Goal: Task Accomplishment & Management: Manage account settings

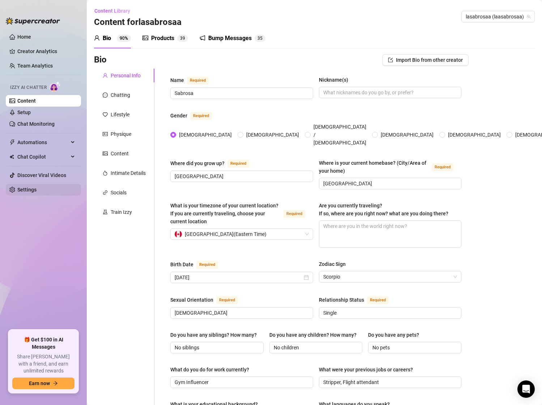
click at [22, 187] on link "Settings" at bounding box center [26, 190] width 19 height 6
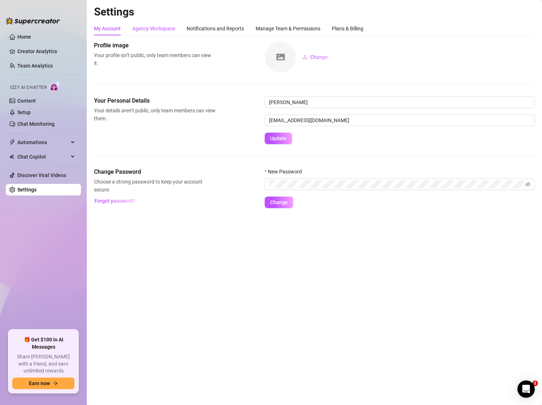
click at [142, 30] on div "Agency Workspace" at bounding box center [153, 29] width 43 height 8
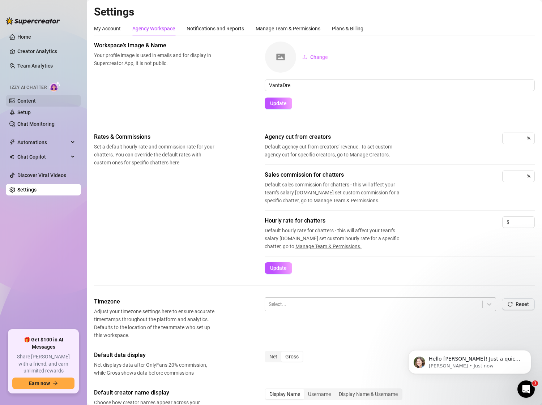
click at [27, 103] on link "Content" at bounding box center [26, 101] width 18 height 6
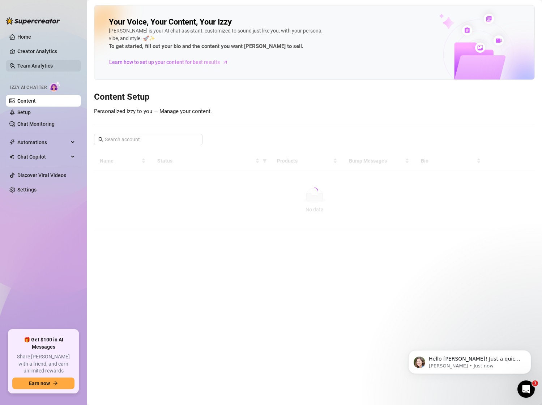
click at [38, 65] on link "Team Analytics" at bounding box center [34, 66] width 35 height 6
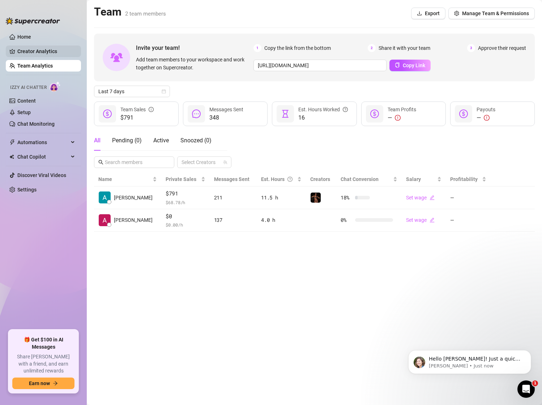
click at [39, 53] on link "Creator Analytics" at bounding box center [46, 52] width 58 height 12
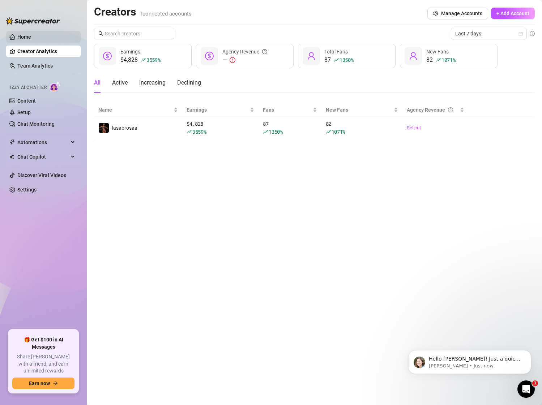
click at [29, 40] on link "Home" at bounding box center [24, 37] width 14 height 6
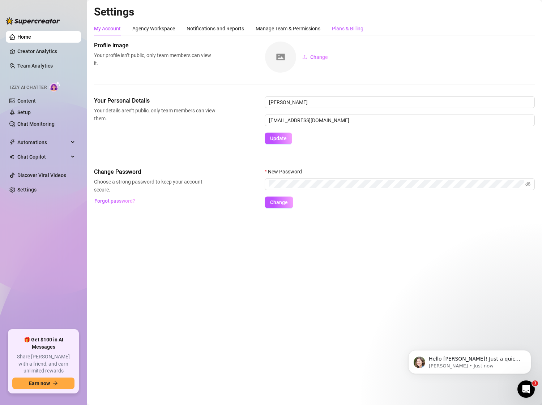
click at [344, 31] on div "Plans & Billing" at bounding box center [347, 29] width 31 height 8
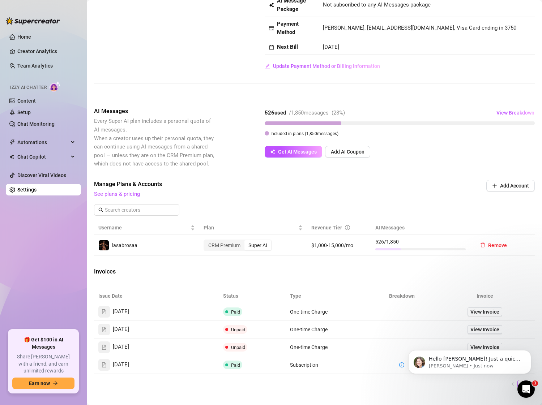
scroll to position [65, 0]
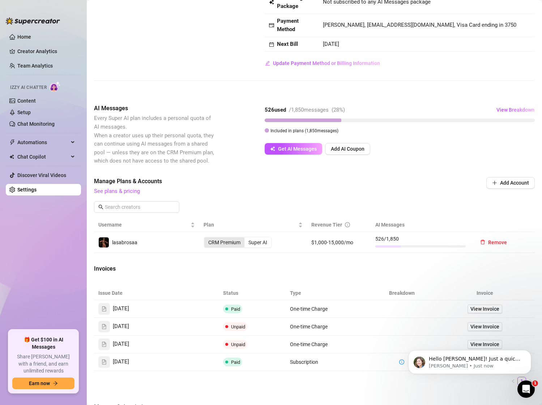
click at [224, 242] on div "CRM Premium" at bounding box center [224, 243] width 40 height 10
click at [206, 239] on input "CRM Premium" at bounding box center [206, 239] width 0 height 0
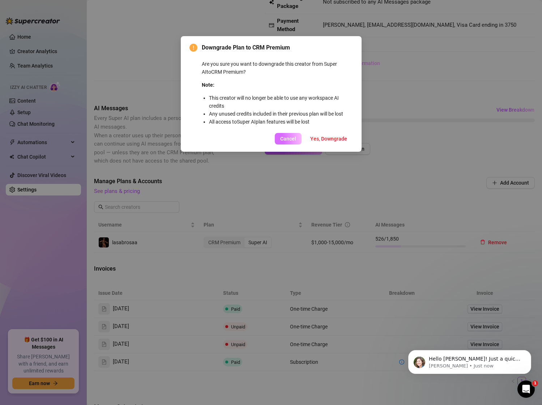
click at [289, 136] on span "Cancel" at bounding box center [288, 139] width 16 height 6
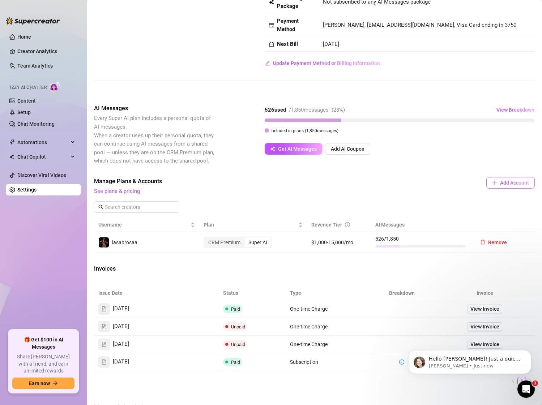
click at [507, 181] on span "Add Account" at bounding box center [514, 183] width 29 height 6
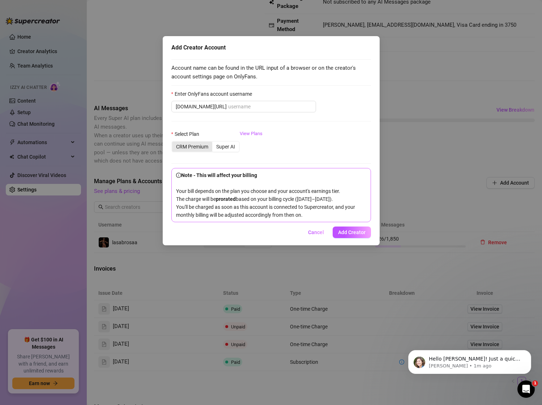
click at [193, 148] on div "CRM Premium" at bounding box center [192, 147] width 40 height 10
click at [174, 143] on input "CRM Premium" at bounding box center [174, 143] width 0 height 0
click at [259, 131] on link "View Plans" at bounding box center [251, 144] width 23 height 29
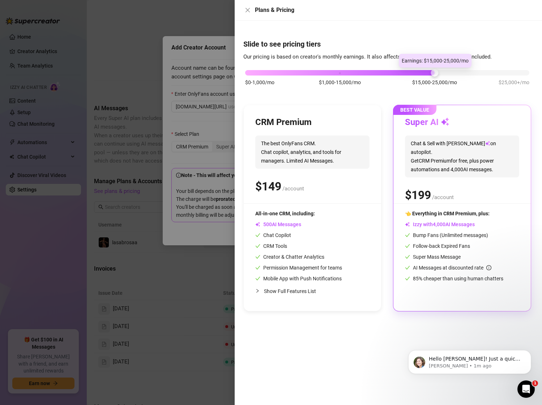
drag, startPoint x: 340, startPoint y: 72, endPoint x: 404, endPoint y: 70, distance: 64.8
click at [404, 70] on div "$0-1,000/mo $1,000-15,000/mo $15,000-25,000/mo $25,000+/mo" at bounding box center [387, 71] width 284 height 4
click at [276, 79] on div "$0-1,000/mo $1,000-15,000/mo $15,000-25,000/mo $25,000+/mo" at bounding box center [387, 81] width 288 height 41
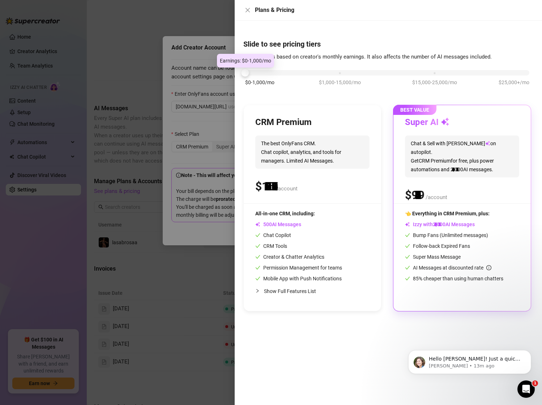
drag, startPoint x: 434, startPoint y: 72, endPoint x: 253, endPoint y: 72, distance: 181.2
click at [253, 72] on div "$0-1,000/mo $1,000-15,000/mo $15,000-25,000/mo $25,000+/mo" at bounding box center [387, 71] width 284 height 4
click at [283, 162] on span "The best OnlyFans CRM. Chat copilot, analytics, and tools for managers. Limited…" at bounding box center [312, 152] width 114 height 33
click at [298, 204] on div at bounding box center [312, 204] width 137 height 0
click at [331, 107] on div "CRM Premium The best OnlyFans CRM. Chat copilot, analytics, and tools for manag…" at bounding box center [312, 208] width 137 height 206
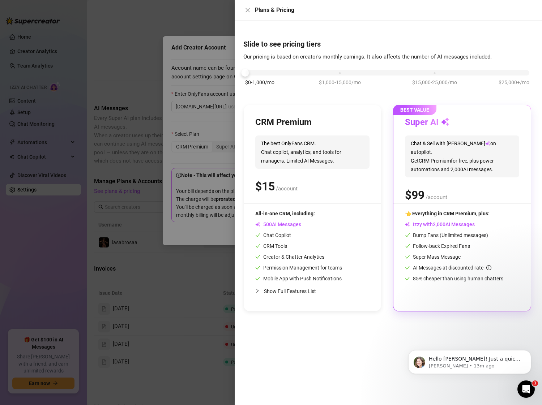
click at [332, 128] on div "CRM Premium The best OnlyFans CRM. Chat copilot, analytics, and tools for manag…" at bounding box center [312, 160] width 114 height 87
click at [247, 11] on icon "close" at bounding box center [248, 10] width 6 height 6
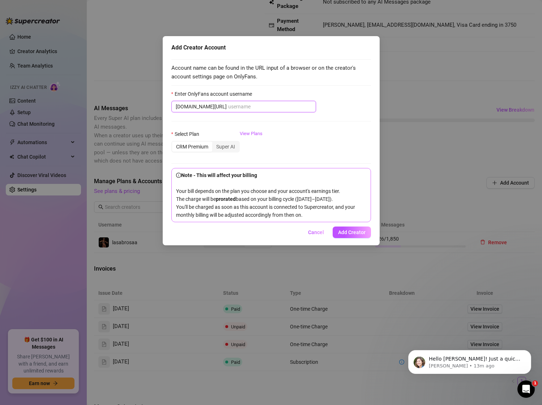
click at [229, 107] on input "Enter OnlyFans account username" at bounding box center [270, 107] width 84 height 8
click at [227, 138] on div "Select Plan" at bounding box center [205, 135] width 68 height 11
click at [227, 143] on div "Super AI" at bounding box center [225, 147] width 27 height 10
click at [214, 143] on input "Super AI" at bounding box center [214, 143] width 0 height 0
click at [206, 145] on div "CRM Premium" at bounding box center [192, 147] width 40 height 10
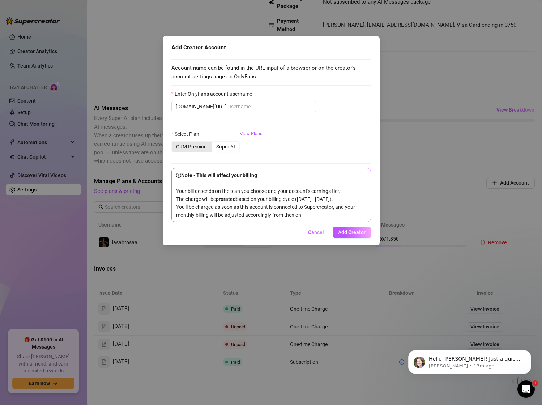
click at [174, 143] on input "CRM Premium" at bounding box center [174, 143] width 0 height 0
click at [252, 133] on link "View Plans" at bounding box center [251, 144] width 23 height 29
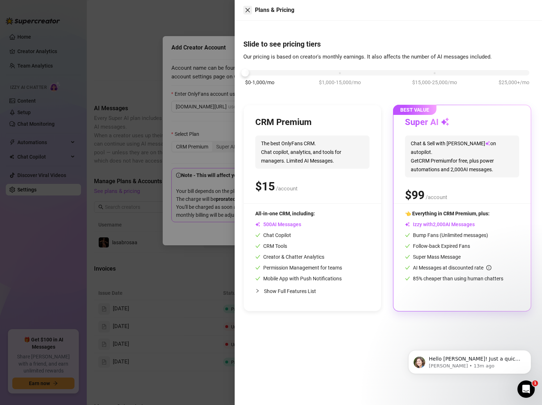
click at [250, 9] on icon "close" at bounding box center [248, 10] width 6 height 6
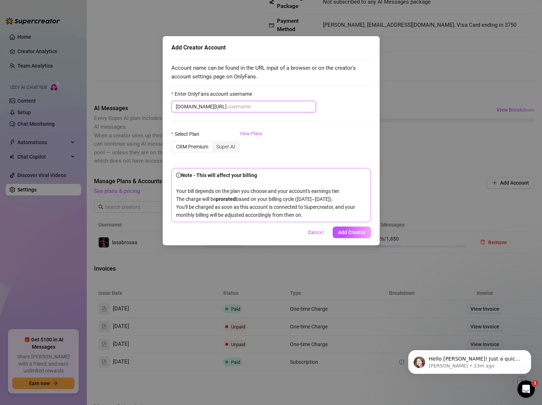
click at [230, 105] on input "Enter OnlyFans account username" at bounding box center [270, 107] width 84 height 8
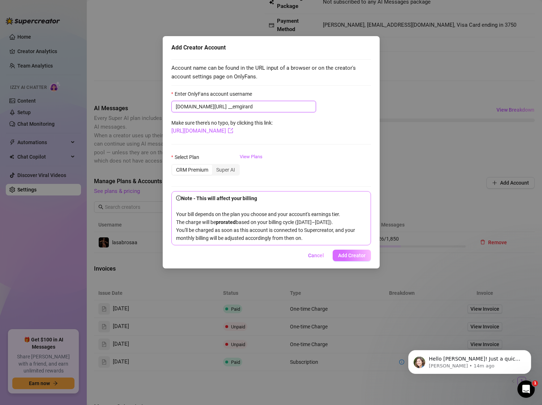
type input "__emgirard"
click at [348, 259] on span "Add Creator" at bounding box center [351, 256] width 27 height 6
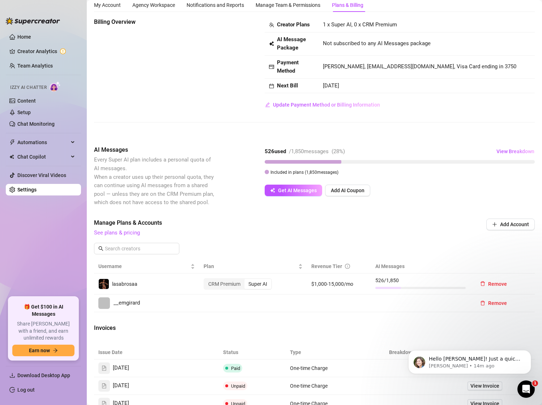
scroll to position [24, 0]
click at [130, 303] on span "__emgirard" at bounding box center [127, 302] width 26 height 9
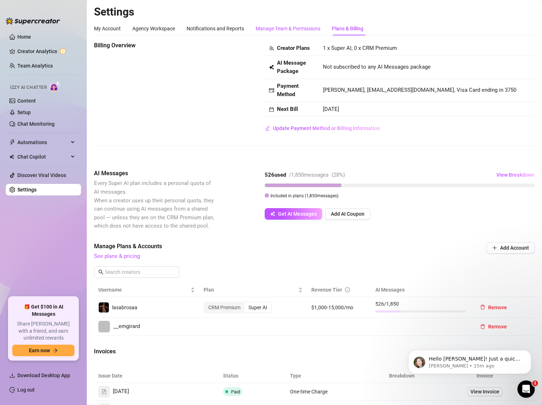
click at [273, 29] on div "Manage Team & Permissions" at bounding box center [288, 29] width 65 height 8
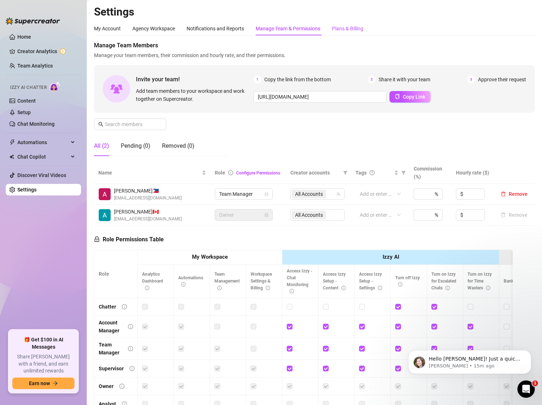
click at [354, 30] on div "Plans & Billing" at bounding box center [347, 29] width 31 height 8
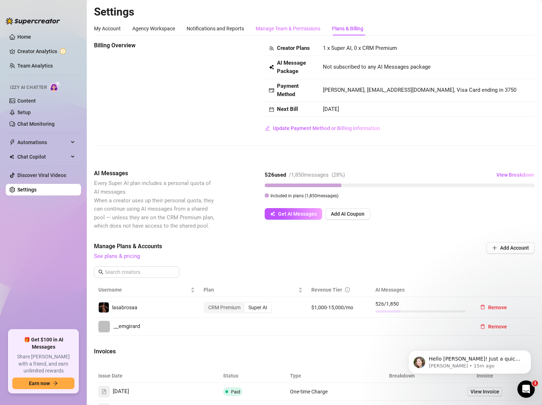
click at [290, 33] on div "Manage Team & Permissions" at bounding box center [288, 29] width 65 height 14
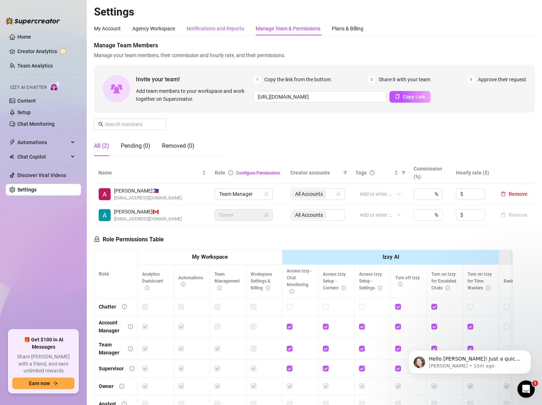
click at [219, 29] on div "Notifications and Reports" at bounding box center [215, 29] width 57 height 8
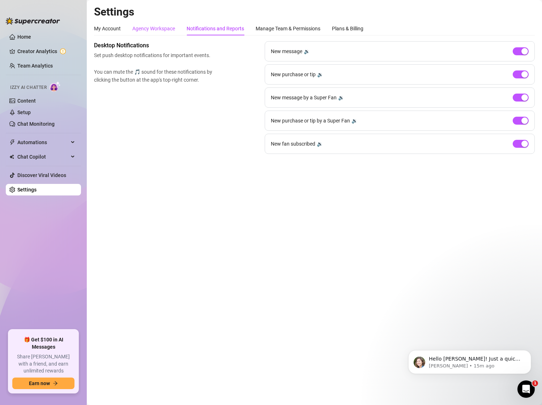
click at [159, 29] on div "Agency Workspace" at bounding box center [153, 29] width 43 height 8
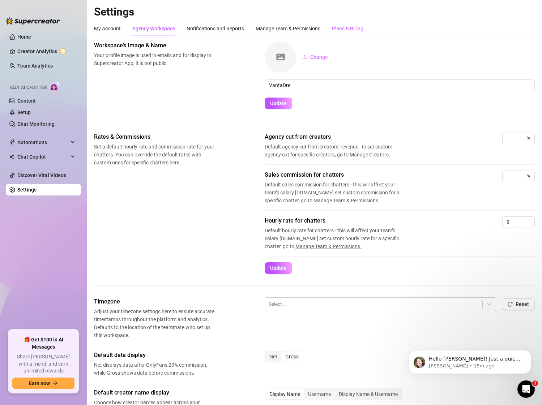
click at [350, 28] on div "Plans & Billing" at bounding box center [347, 29] width 31 height 8
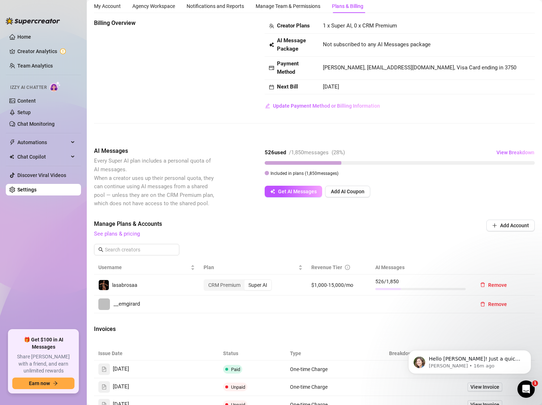
scroll to position [23, 0]
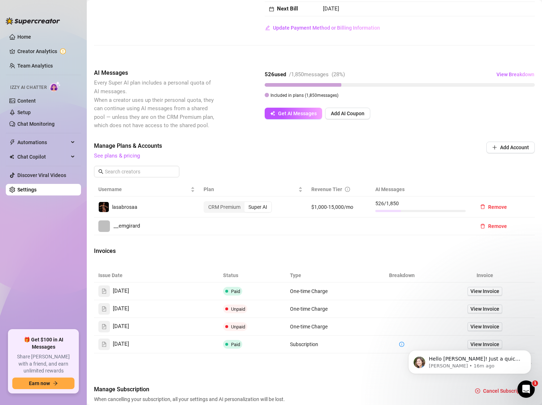
scroll to position [105, 0]
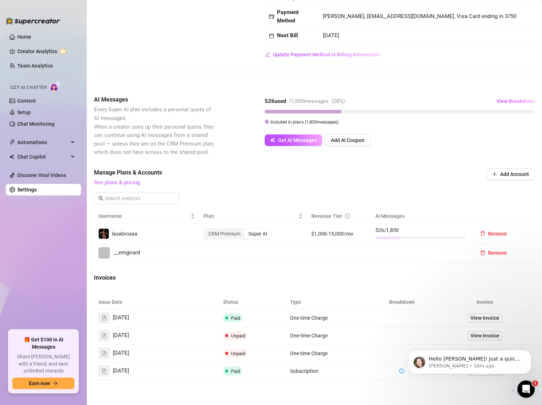
scroll to position [80, 0]
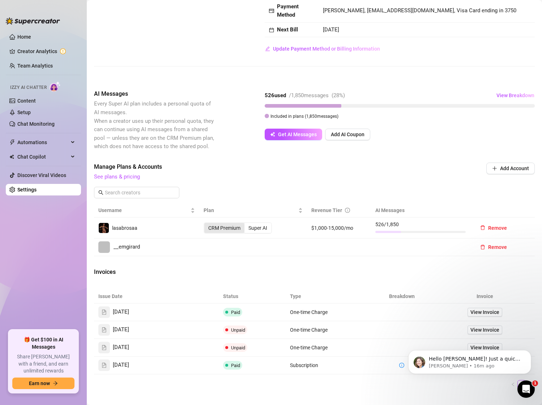
click at [225, 226] on div "CRM Premium" at bounding box center [224, 228] width 40 height 10
click at [206, 224] on input "CRM Premium" at bounding box center [206, 224] width 0 height 0
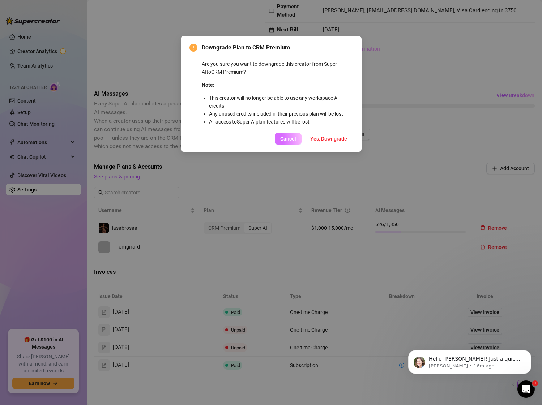
click at [290, 139] on span "Cancel" at bounding box center [288, 139] width 16 height 6
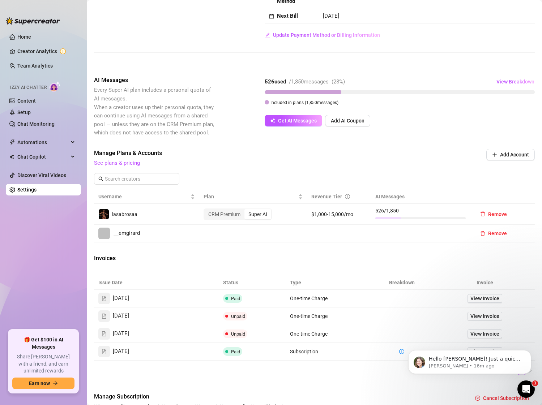
scroll to position [137, 0]
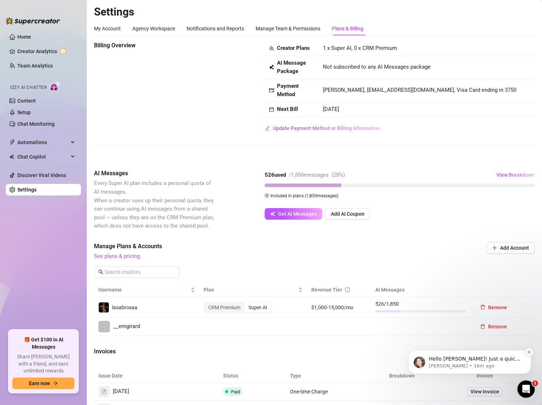
click at [531, 354] on button "Dismiss notification" at bounding box center [528, 352] width 9 height 9
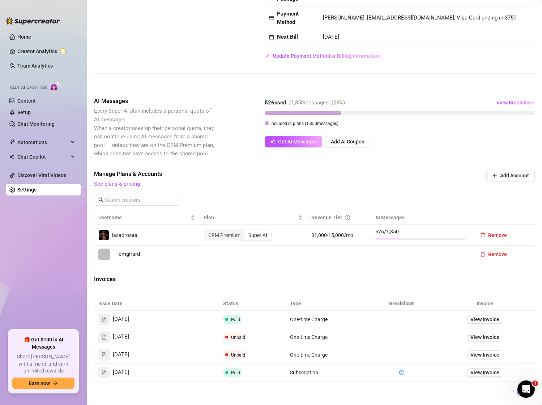
scroll to position [74, 0]
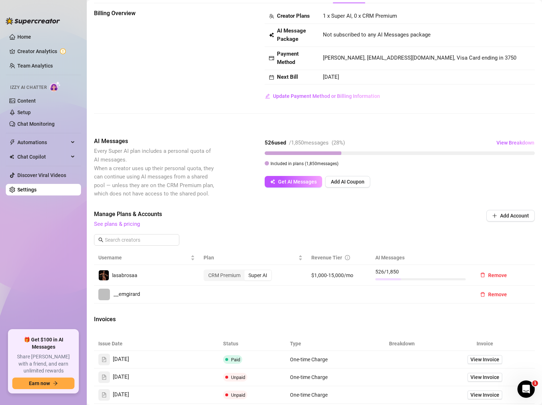
scroll to position [36, 0]
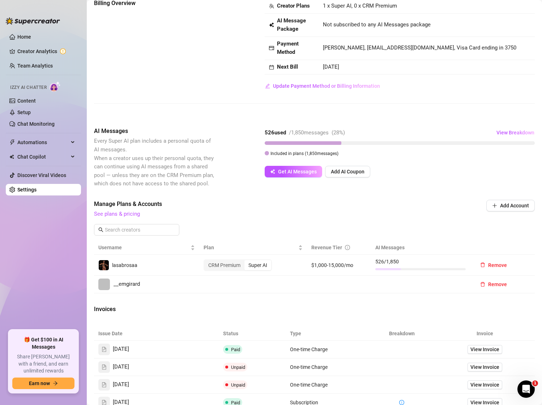
scroll to position [44, 0]
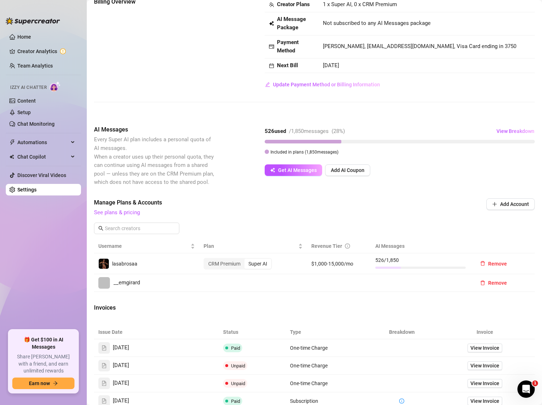
click at [103, 286] on span at bounding box center [104, 283] width 12 height 12
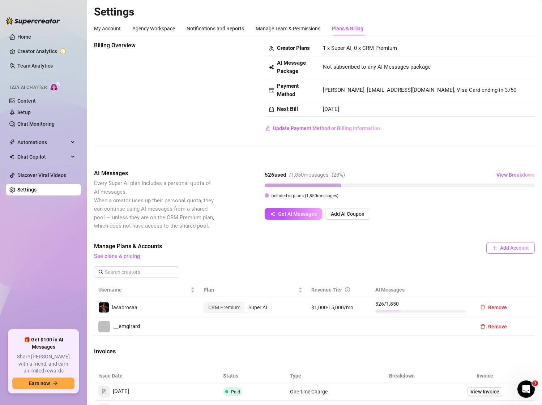
click at [505, 252] on button "Add Account" at bounding box center [510, 248] width 48 height 12
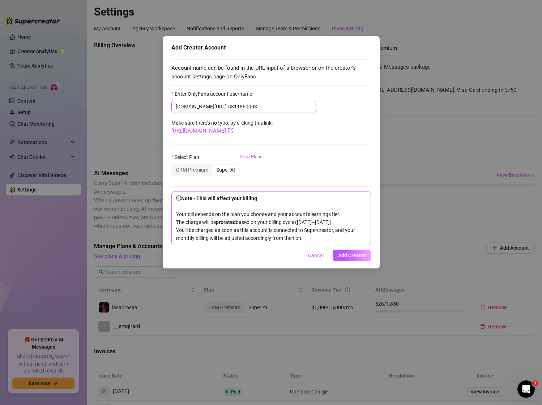
type input "u311860003"
click at [244, 135] on form "Enter OnlyFans account username onlyfans.com/ u311860003 Make sure there's no t…" at bounding box center [271, 167] width 200 height 155
click at [233, 131] on link "https://onlyfans.com/u311860003" at bounding box center [202, 131] width 62 height 7
click at [354, 259] on span "Add Creator" at bounding box center [351, 256] width 27 height 6
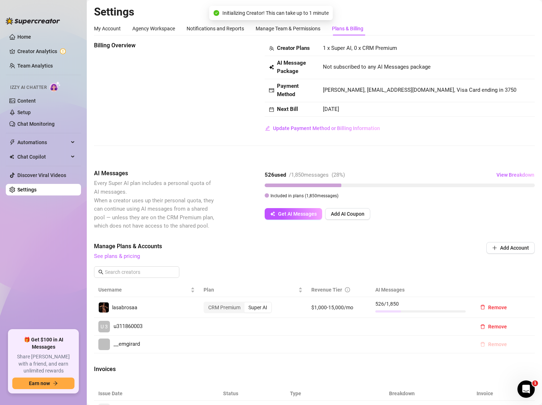
click at [502, 348] on button "Remove" at bounding box center [493, 345] width 38 height 12
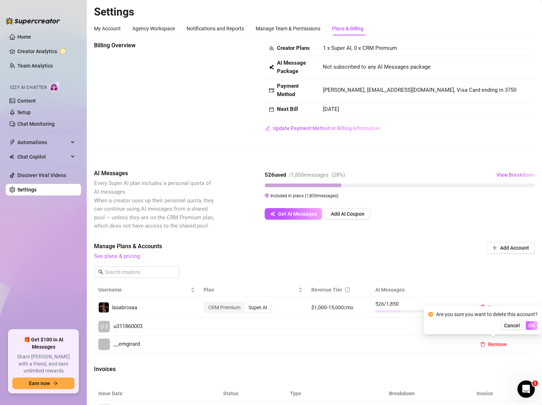
click at [532, 327] on span "OK" at bounding box center [531, 326] width 7 height 6
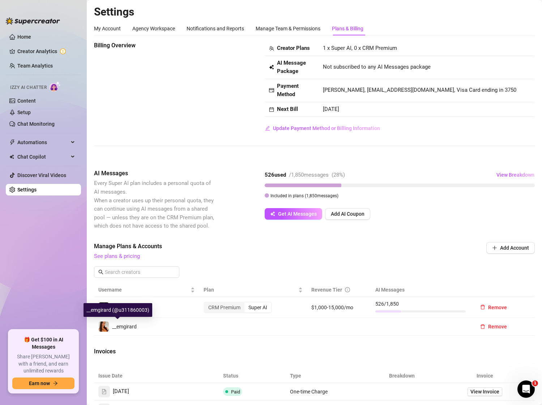
click at [132, 327] on span "__emgirard" at bounding box center [124, 327] width 25 height 6
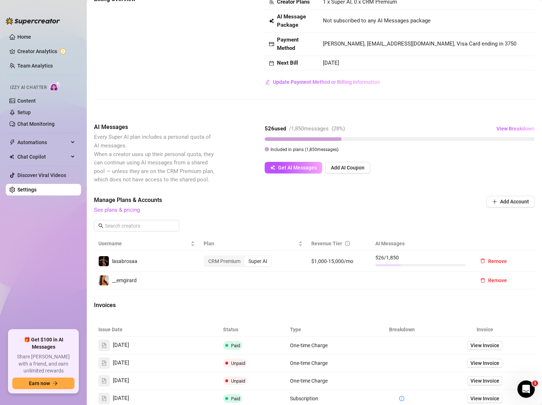
scroll to position [90, 0]
